Goal: Task Accomplishment & Management: Complete application form

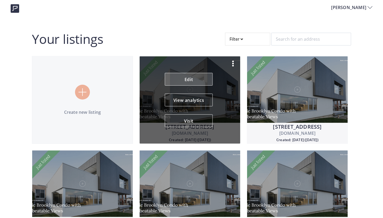
click at [188, 79] on link "Edit" at bounding box center [189, 79] width 48 height 13
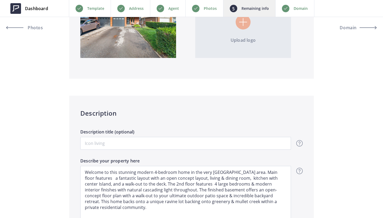
scroll to position [410, 0]
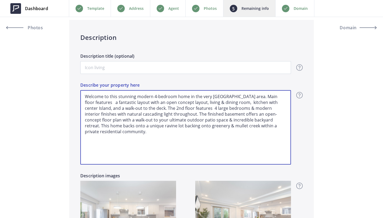
click at [115, 131] on textarea "Welcome to this stunning modern 4-bedroom home in the very desirable Streetsvil…" at bounding box center [185, 127] width 211 height 74
drag, startPoint x: 114, startPoint y: 134, endPoint x: 70, endPoint y: 81, distance: 69.0
click at [70, 81] on div "Description Description title (optional) Overview - overview title and text Her…" at bounding box center [191, 146] width 245 height 253
type input "1,149,000"
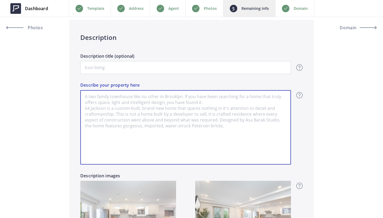
paste textarea "4-bedroom, 2-bathroom, 2-storey home on a rare 120' deep ravine lot backing ont…"
type input "1,149,000"
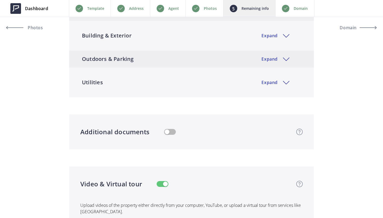
scroll to position [995, 0]
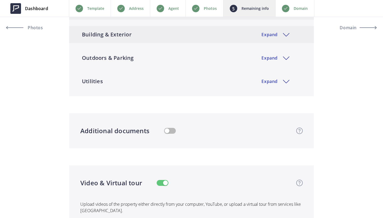
type textarea "4-bedroom, 2-bathroom, 2-storey home on a rare 120' deep ravine lot backing ont…"
click at [241, 43] on div "Building & Exterior Expand" at bounding box center [191, 34] width 245 height 17
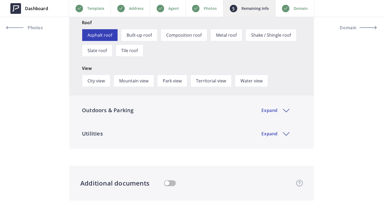
scroll to position [1135, 0]
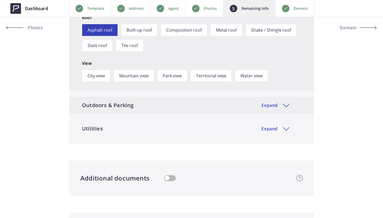
click at [233, 114] on div "Outdoors & Parking Expand" at bounding box center [191, 105] width 245 height 17
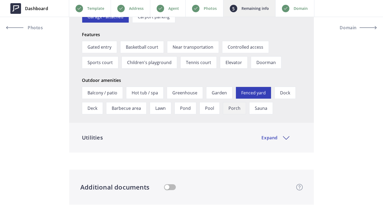
scroll to position [1267, 0]
click at [221, 146] on div "Utilities Expand" at bounding box center [191, 137] width 245 height 17
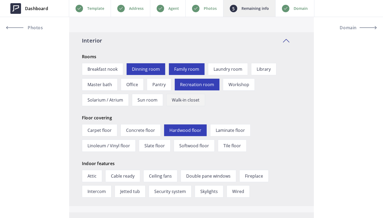
scroll to position [809, 0]
click at [153, 75] on span "Dinning room" at bounding box center [145, 69] width 39 height 12
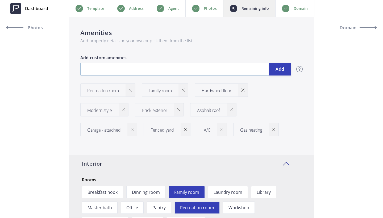
scroll to position [708, 0]
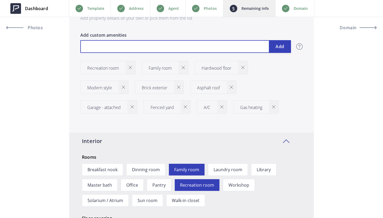
click at [139, 48] on input "text" at bounding box center [185, 46] width 211 height 13
type input "1,149,000"
type input "D"
type input "1,149,000"
type input "Di"
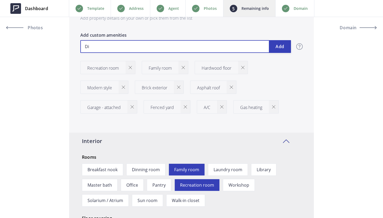
type input "1,149,000"
type input "Din"
type input "1,149,000"
type input "Dini"
type input "1,149,000"
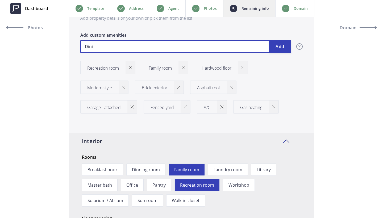
type input "Dinin"
type input "1,149,000"
type input "Dining"
type input "1,149,000"
type input "Dining"
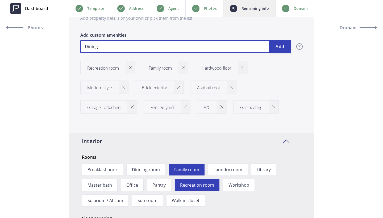
type input "1,149,000"
type input "Dining R"
type input "1,149,000"
type input "Dining RT"
type input "1,149,000"
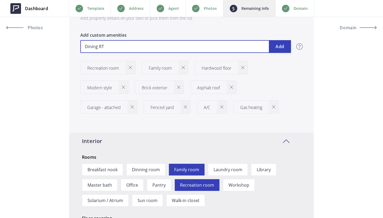
type input "Dining RTo"
type input "1,149,000"
type input "Dining RToo"
type input "1,149,000"
type input "Dining RTo"
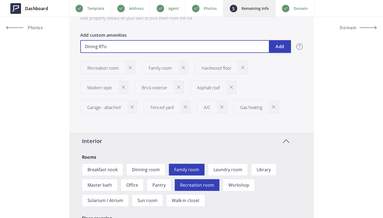
type input "1,149,000"
type input "Dining RT"
type input "1,149,000"
type input "Dining R"
type input "1,149,000"
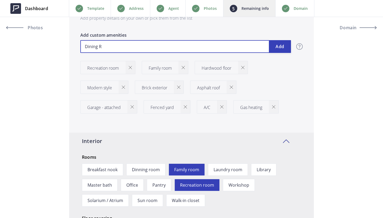
type input "Dining Rp"
type input "1,149,000"
type input "Dining Rpo"
type input "1,149,000"
type input "Dining Rpoo"
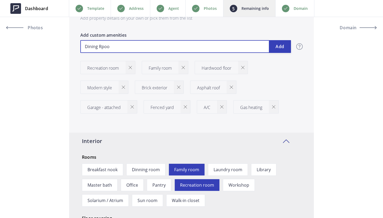
type input "1,149,000"
type input "Dining Rpo"
type input "1,149,000"
type input "Dining Rp"
type input "1,149,000"
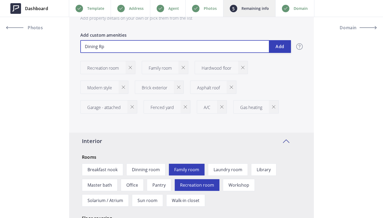
type input "Dining R"
type input "1,149,000"
type input "Dining Ro"
type input "1,149,000"
type input "Dining Roo"
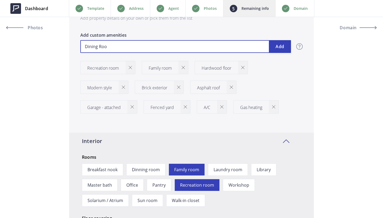
type input "1,149,000"
type input "Dining Room"
type input "1,149,000"
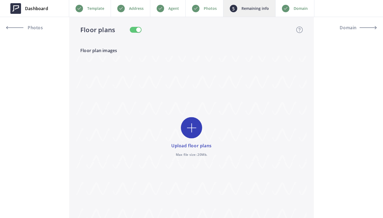
scroll to position [2004, 0]
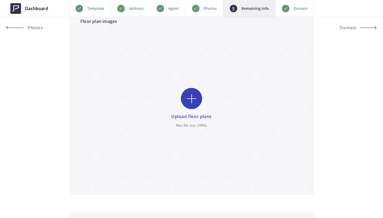
click at [190, 94] on input "file" at bounding box center [191, 108] width 230 height 163
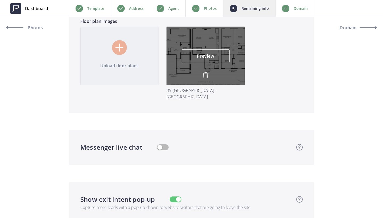
click at [205, 78] on link at bounding box center [205, 76] width 6 height 8
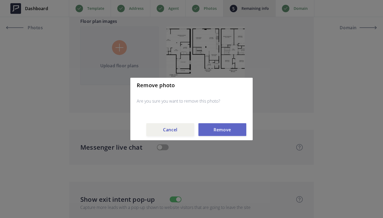
click at [228, 128] on button "Remove" at bounding box center [222, 129] width 48 height 13
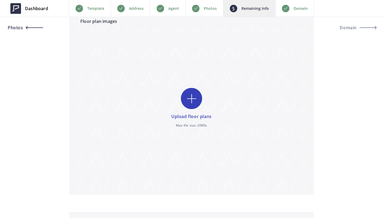
click at [37, 30] on span "Photos" at bounding box center [24, 28] width 37 height 4
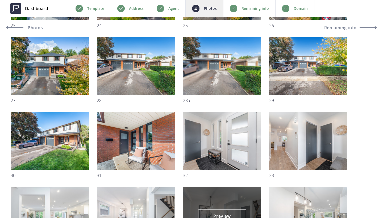
scroll to position [138, 0]
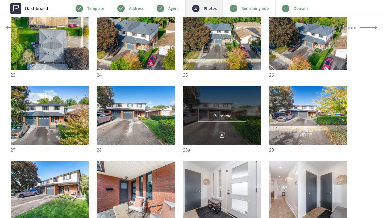
click at [221, 136] on img at bounding box center [222, 135] width 6 height 6
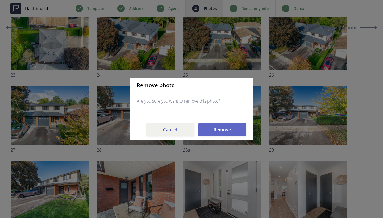
click at [233, 135] on button "Remove" at bounding box center [222, 129] width 48 height 13
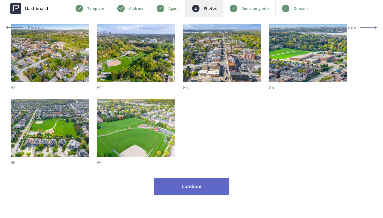
scroll to position [1250, 0]
click at [196, 190] on button "Continue" at bounding box center [191, 186] width 74 height 17
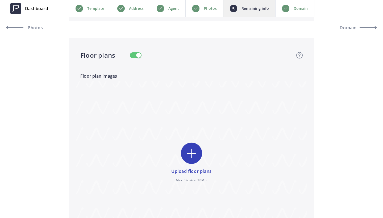
scroll to position [1531, 0]
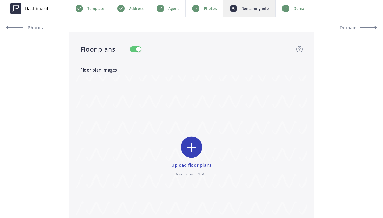
click at [193, 145] on input "file" at bounding box center [191, 156] width 230 height 163
click at [192, 146] on input "file" at bounding box center [191, 156] width 230 height 163
type input "C:\fakepath\35 Bremen Lane, Mississauga nosqft.jpg"
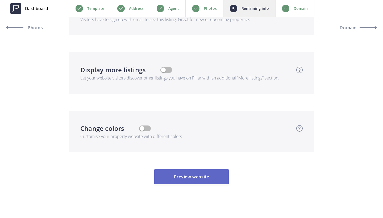
scroll to position [1826, 0]
click at [202, 170] on button "Preview website" at bounding box center [191, 177] width 74 height 15
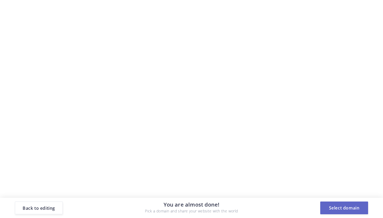
scroll to position [0, 0]
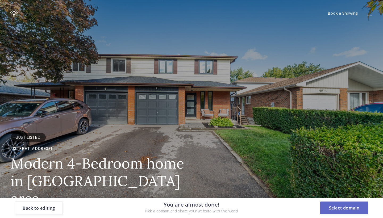
click at [344, 206] on button "Select domain" at bounding box center [344, 208] width 48 height 13
